Goal: Transaction & Acquisition: Subscribe to service/newsletter

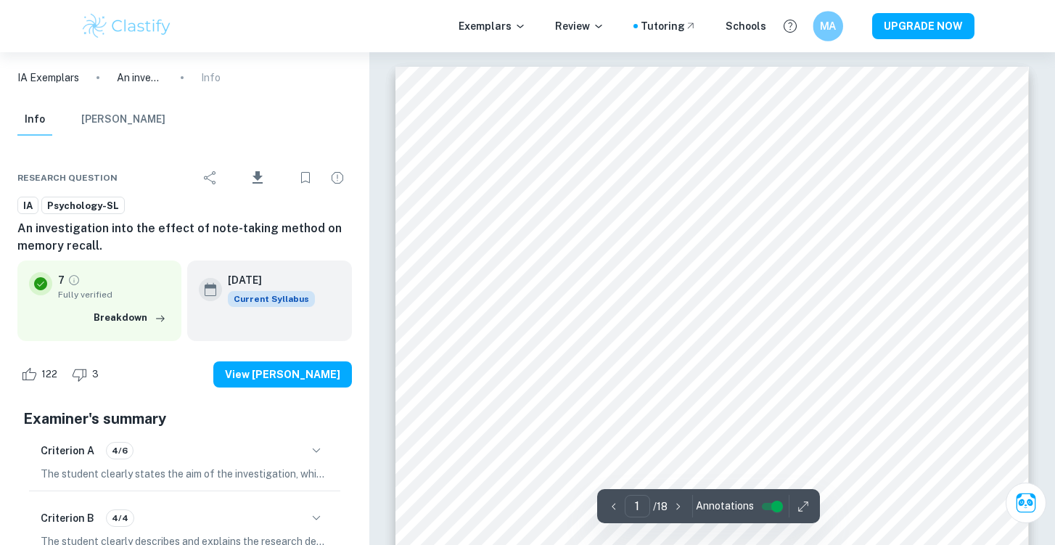
click at [834, 21] on h6 "MA" at bounding box center [827, 26] width 17 height 17
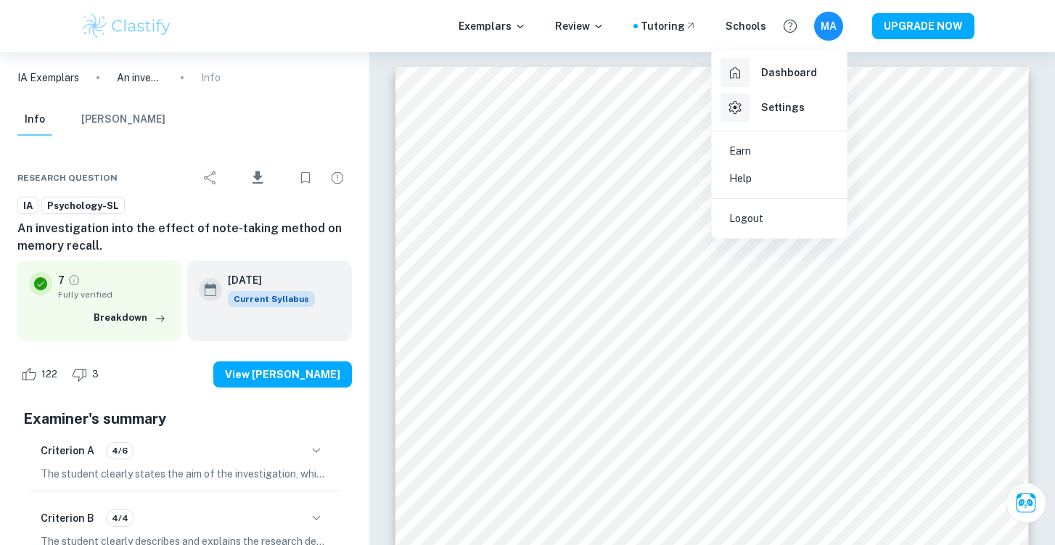
click at [791, 68] on h6 "Dashboard" at bounding box center [789, 73] width 56 height 16
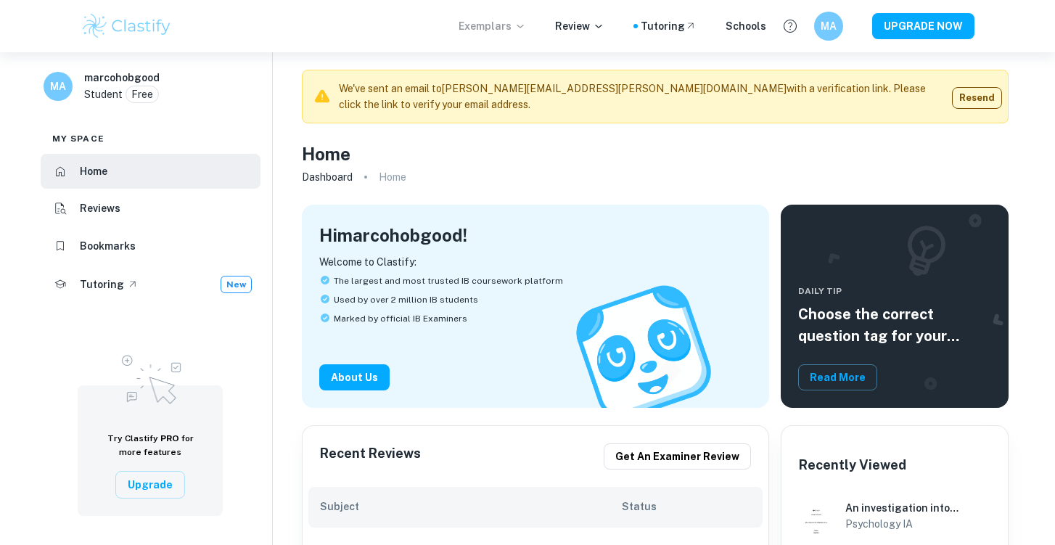
click at [526, 25] on icon at bounding box center [520, 26] width 12 height 12
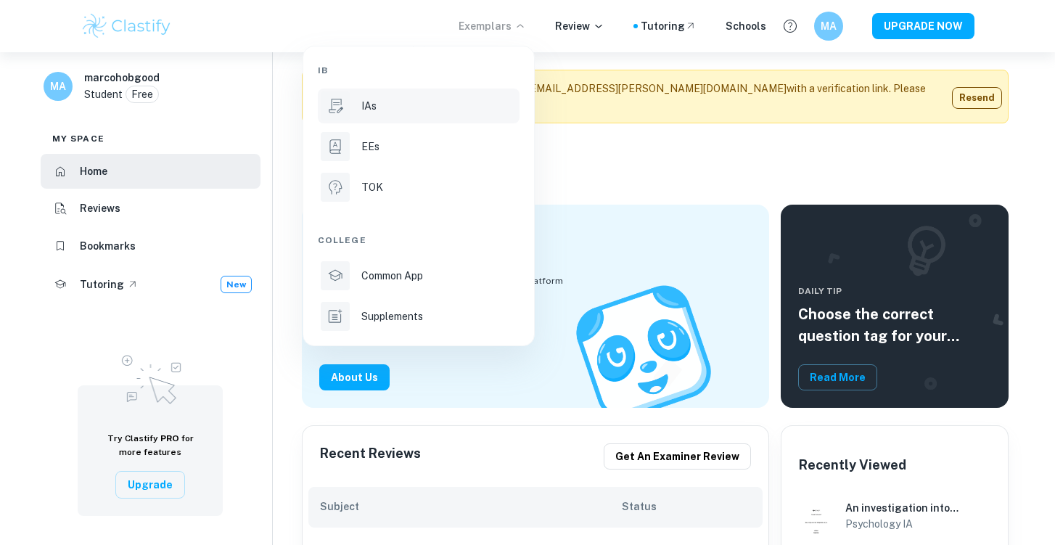
click at [435, 102] on div "IAs" at bounding box center [438, 106] width 155 height 16
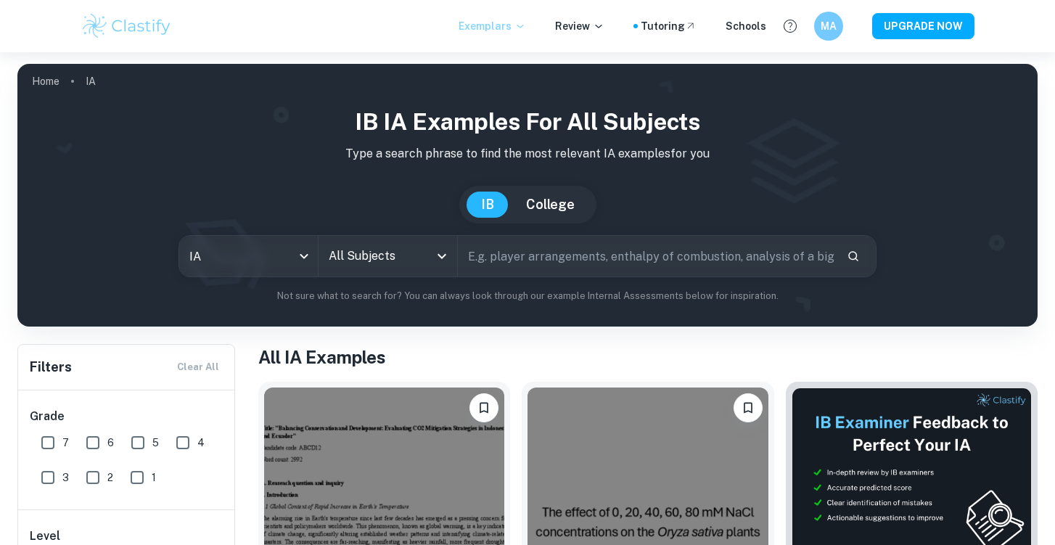
click at [500, 259] on input "text" at bounding box center [646, 256] width 377 height 41
click at [432, 264] on div at bounding box center [441, 256] width 19 height 20
type input "milk spoilage"
click at [597, 258] on input "milk spoilage" at bounding box center [630, 256] width 344 height 41
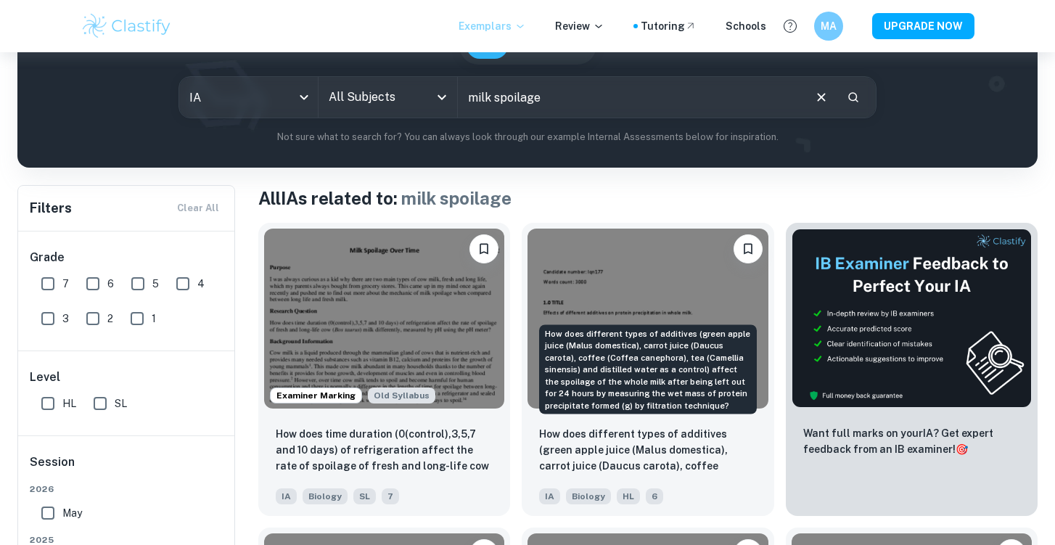
scroll to position [188, 0]
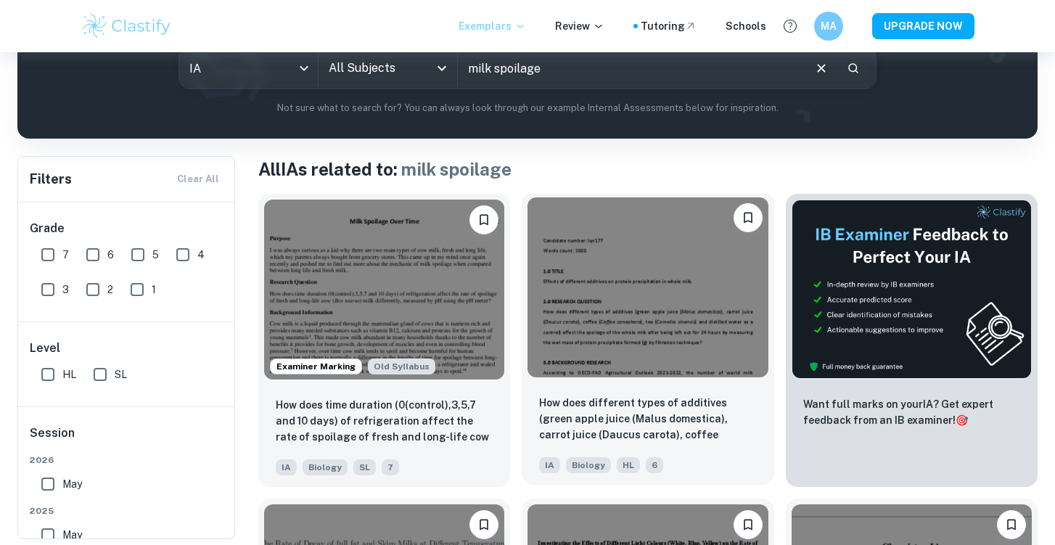
click at [655, 284] on img at bounding box center [647, 287] width 240 height 180
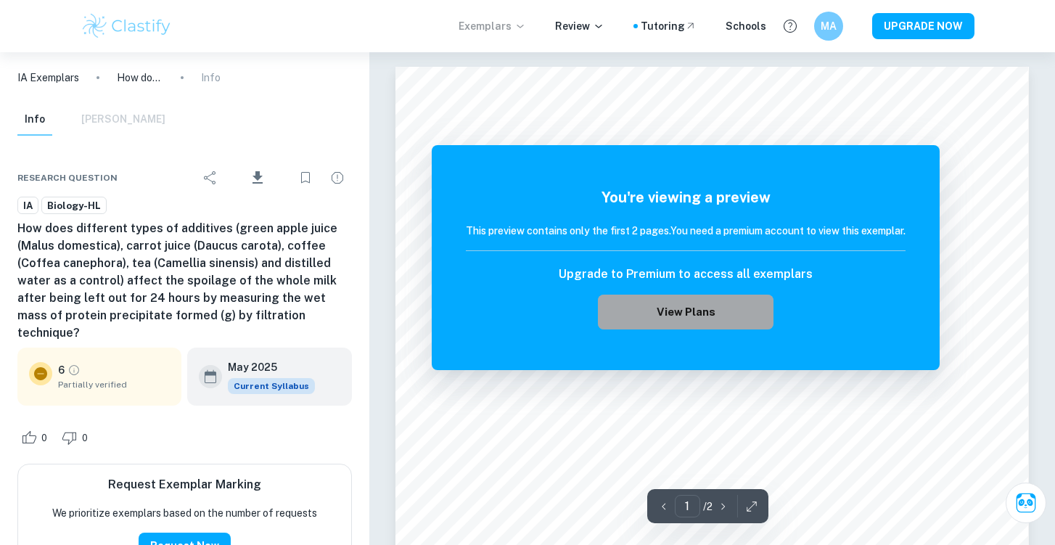
click at [708, 311] on button "View Plans" at bounding box center [686, 312] width 176 height 35
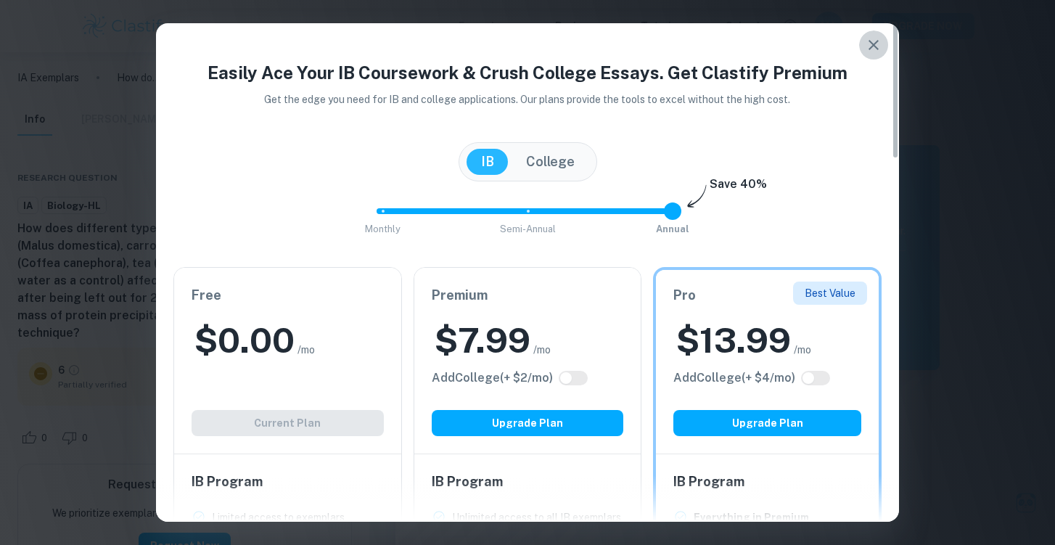
click at [875, 45] on icon "button" at bounding box center [873, 44] width 17 height 17
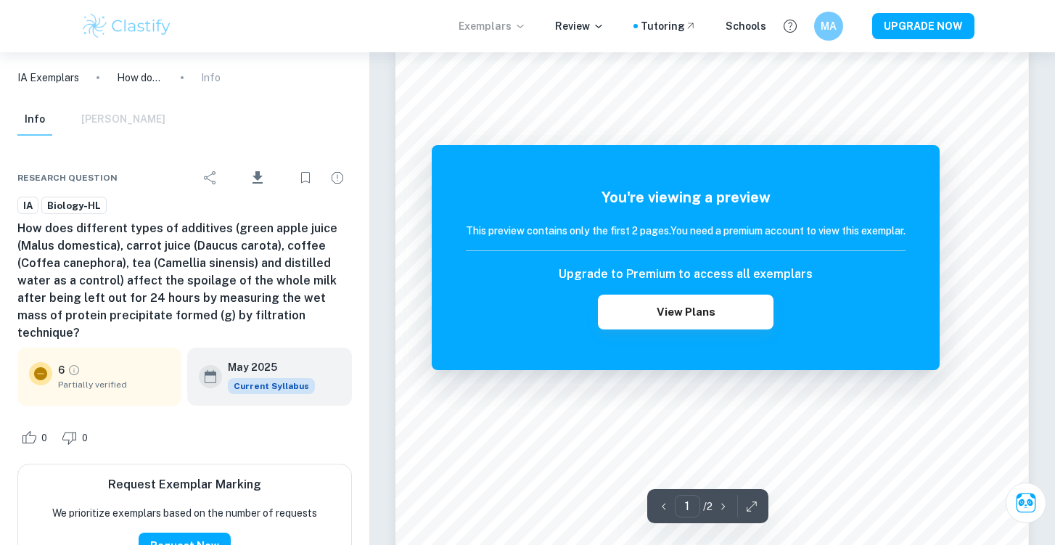
scroll to position [375, 0]
click at [918, 177] on div "You're viewing a preview This preview contains only the first 2 pages. You need…" at bounding box center [686, 257] width 508 height 225
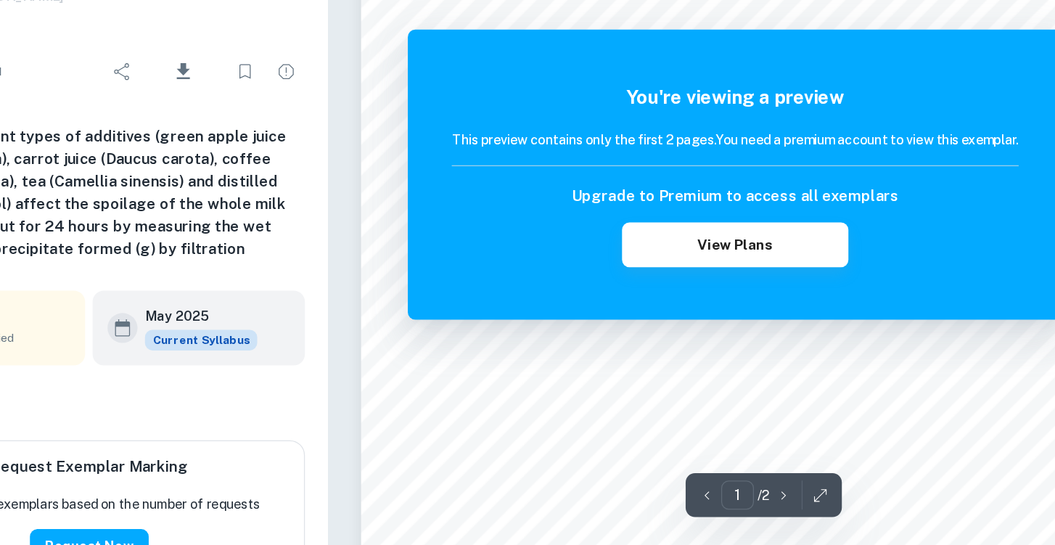
scroll to position [215, 0]
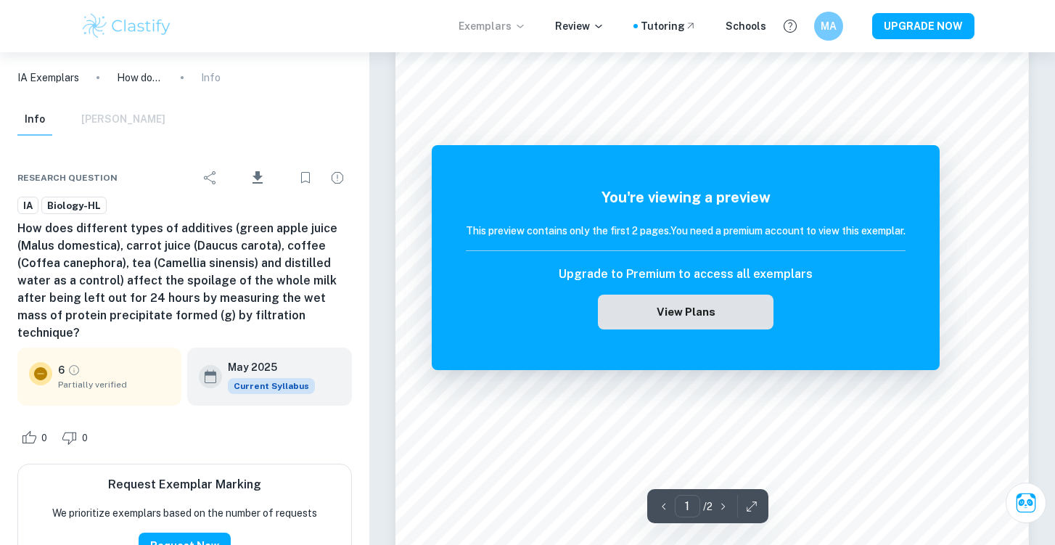
click at [645, 314] on button "View Plans" at bounding box center [686, 312] width 176 height 35
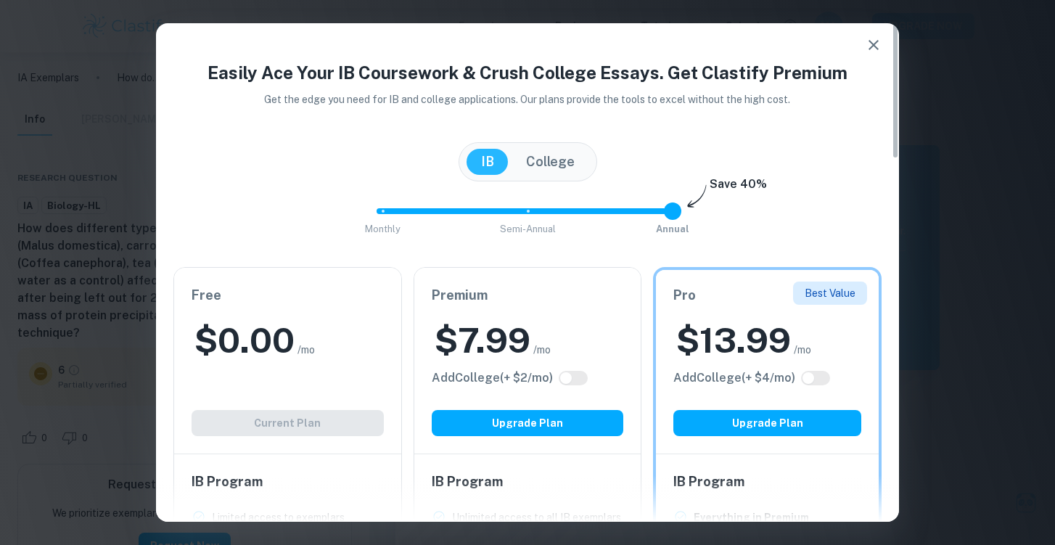
click at [234, 414] on div "Free $ 0.00 /mo Add College (+ $ 2 /mo) Current Plan" at bounding box center [287, 361] width 227 height 186
click at [236, 371] on div "Free $ 0.00 /mo Add College (+ $ 2 /mo) Current Plan" at bounding box center [287, 361] width 227 height 186
click at [245, 326] on h2 "$ 0.00" at bounding box center [244, 340] width 100 height 46
click at [271, 414] on div "Free $ 0.00 /mo Add College (+ $ 2 /mo) Current Plan" at bounding box center [287, 361] width 227 height 186
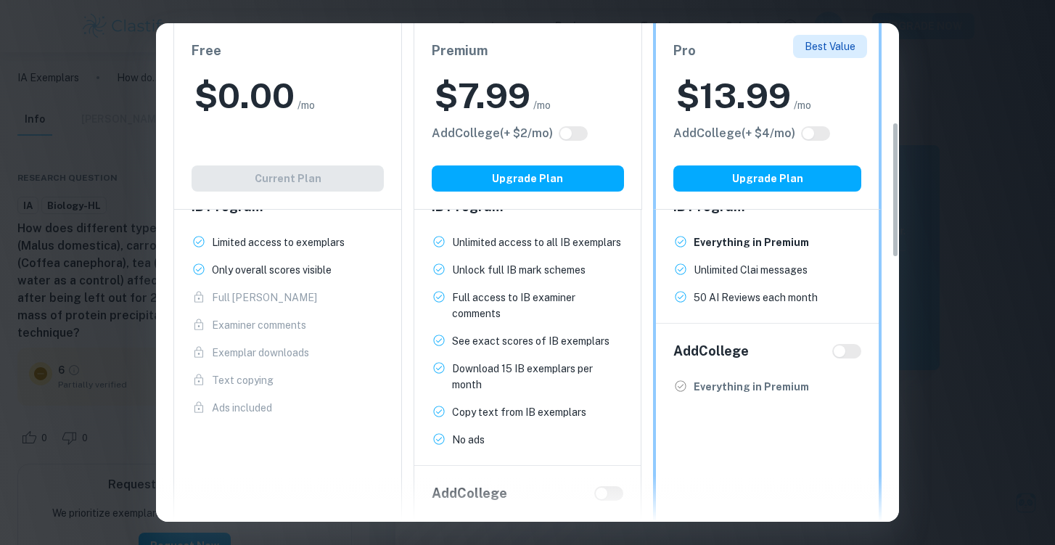
scroll to position [0, 0]
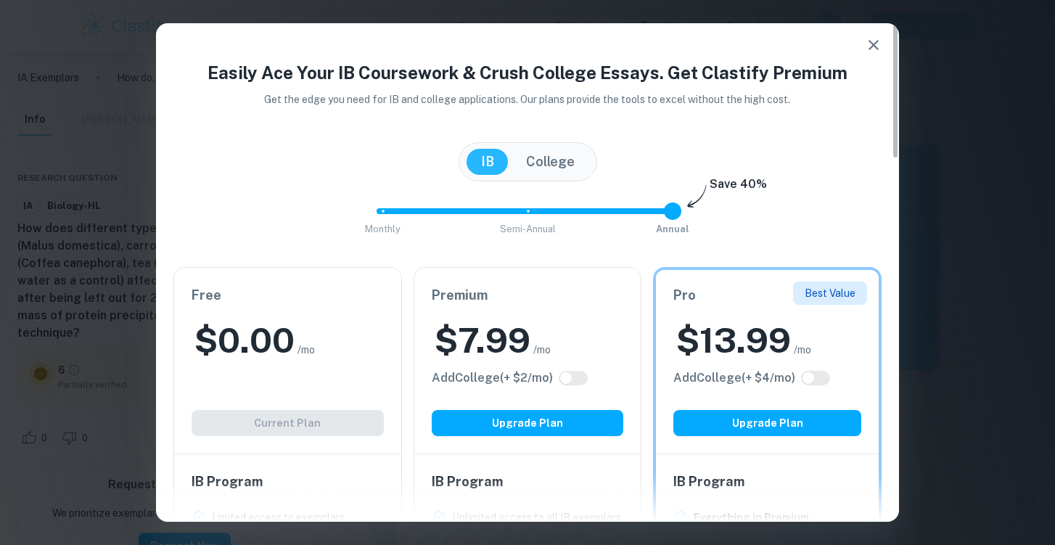
click at [697, 252] on div "Easily Ace Your IB Coursework & Crush College Essays. Get Clastify Premium Get …" at bounding box center [527, 529] width 743 height 940
click at [716, 286] on h6 "Pro" at bounding box center [767, 295] width 188 height 20
click at [481, 310] on div "Premium $ 7.99 /mo Add College (+ $ 2 /mo) Upgrade Plan" at bounding box center [527, 361] width 227 height 186
click at [467, 317] on h2 "$ 7.99" at bounding box center [483, 340] width 96 height 46
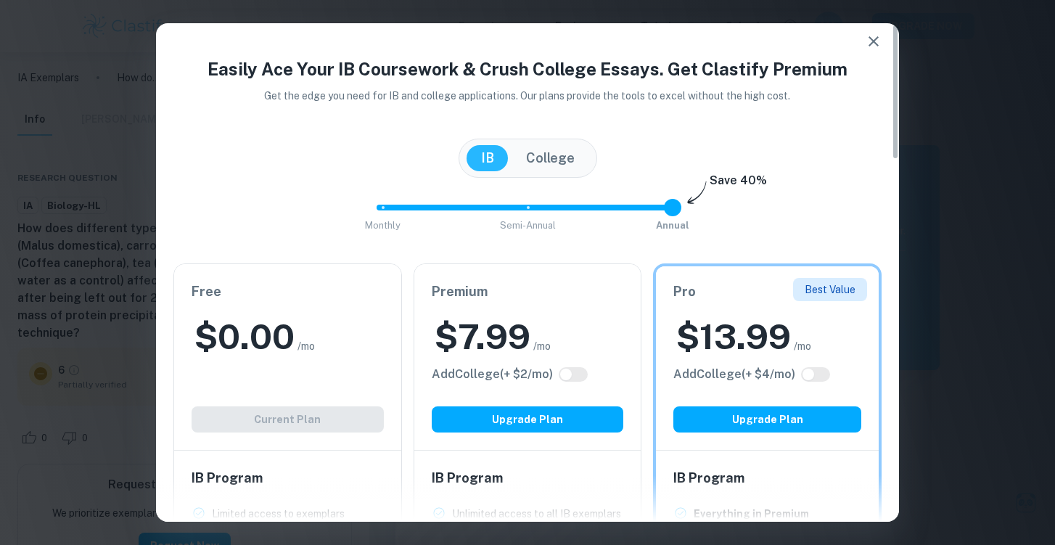
click at [331, 435] on div "Free $ 0.00 /mo Add College (+ $ 2 /mo) Current Plan" at bounding box center [287, 357] width 227 height 186
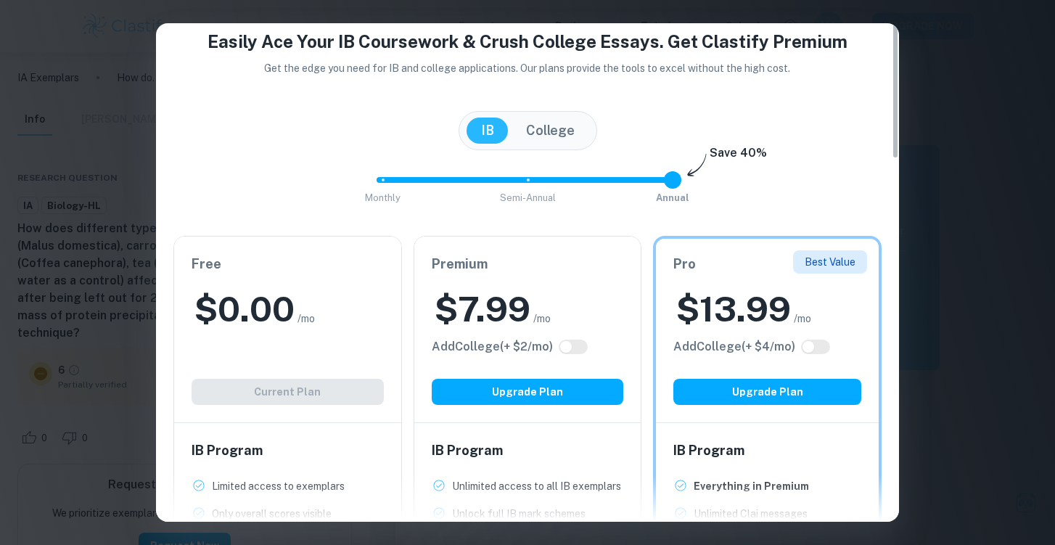
scroll to position [0, 0]
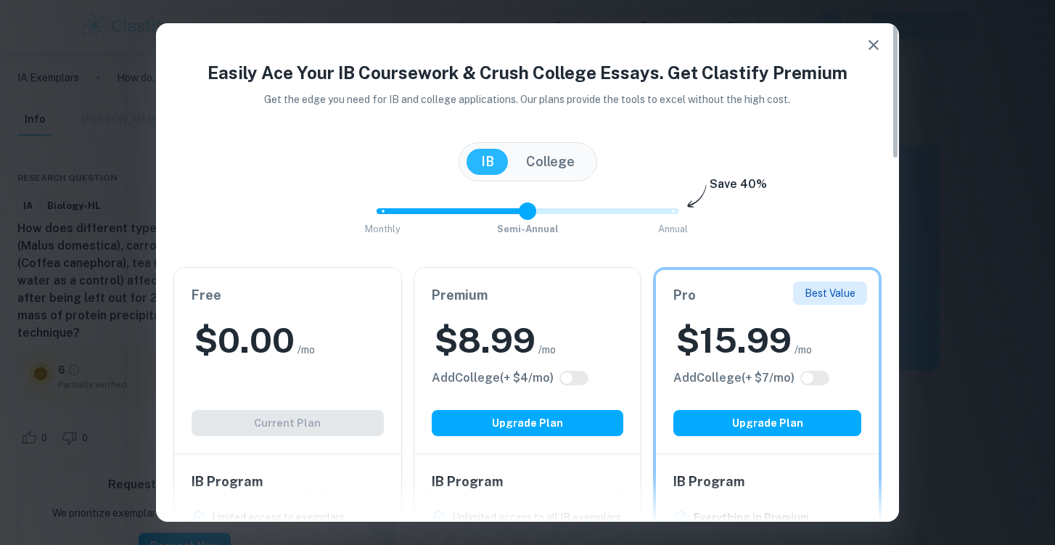
drag, startPoint x: 674, startPoint y: 212, endPoint x: 535, endPoint y: 212, distance: 138.6
click at [535, 212] on span at bounding box center [527, 210] width 17 height 17
click at [445, 209] on span "Monthly Semi-Annual Annual" at bounding box center [527, 211] width 290 height 25
drag, startPoint x: 383, startPoint y: 209, endPoint x: 690, endPoint y: 248, distance: 309.3
click at [690, 248] on div "Easily Ace Your IB Coursework & Crush College Essays. Get Clastify Premium Get …" at bounding box center [527, 529] width 743 height 940
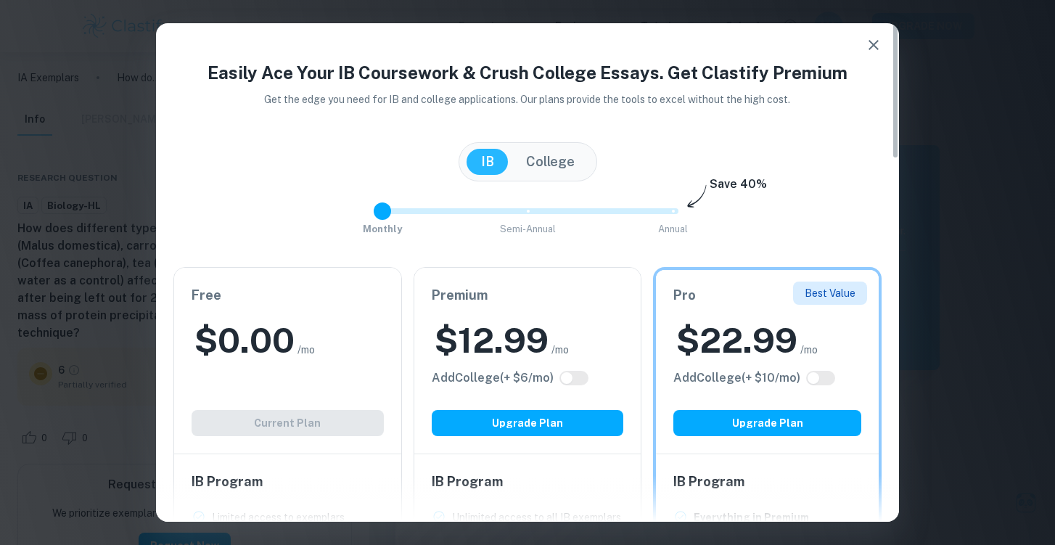
type input "1"
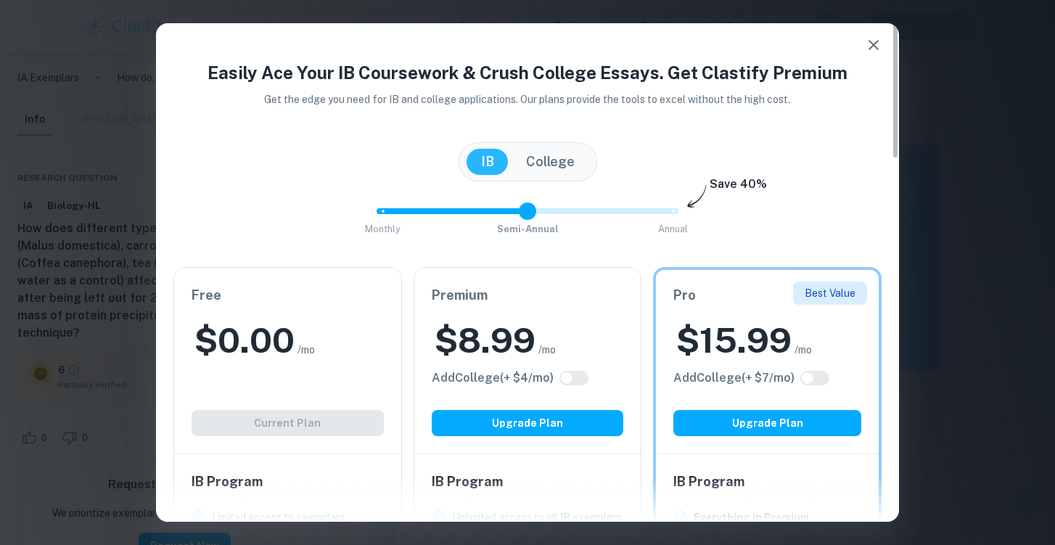
drag, startPoint x: 670, startPoint y: 211, endPoint x: 537, endPoint y: 209, distance: 132.8
click at [536, 209] on span at bounding box center [527, 210] width 17 height 17
click at [876, 51] on icon "button" at bounding box center [873, 44] width 17 height 17
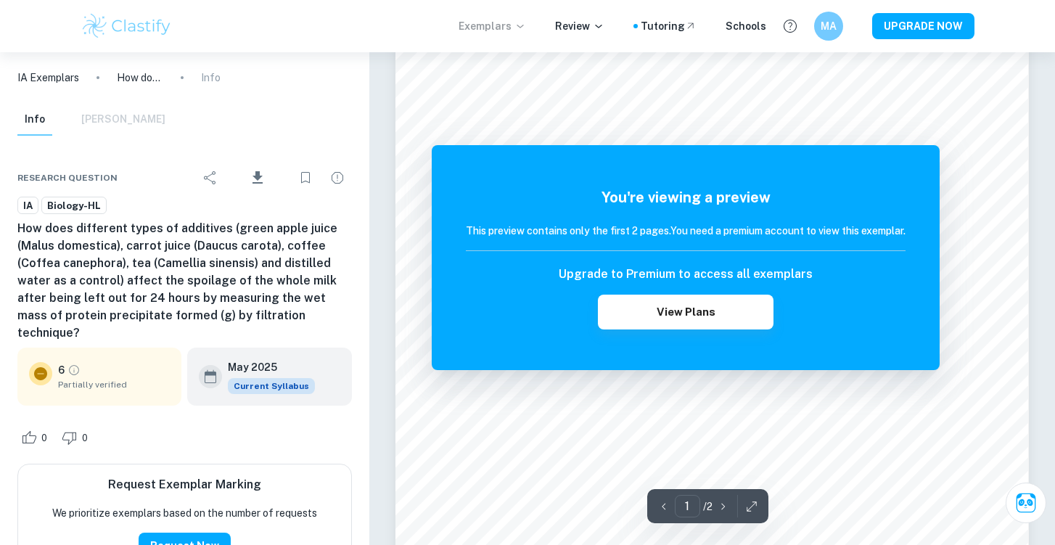
scroll to position [107, 0]
